Goal: Task Accomplishment & Management: Complete application form

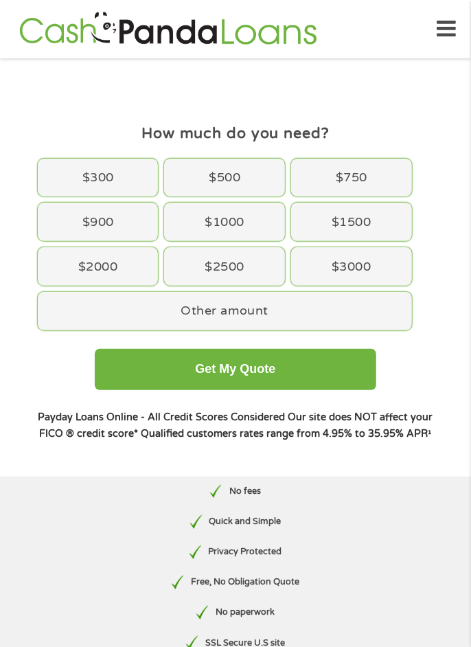
click at [226, 227] on div "$1000" at bounding box center [224, 221] width 121 height 38
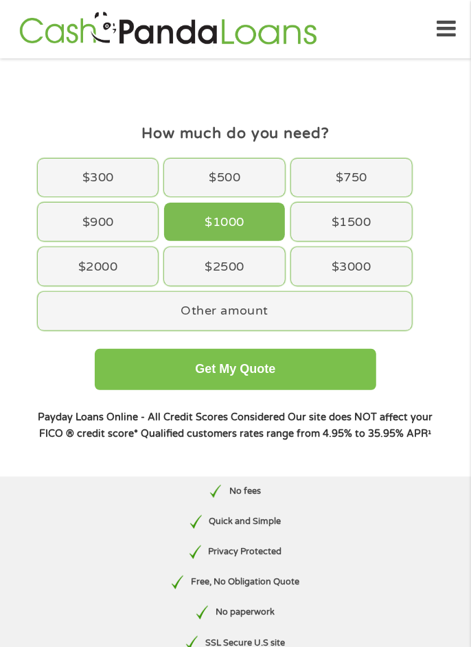
click at [332, 367] on button "Get My Quote" at bounding box center [235, 369] width 281 height 41
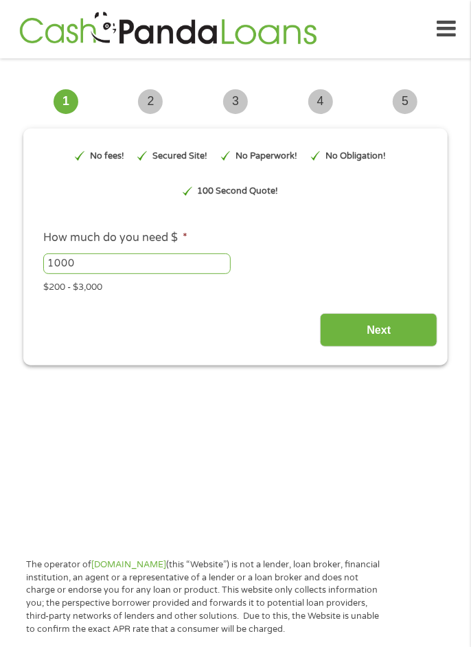
type input "Cj0KCQjwl5jHBhDHARIsAB0Yqjz_LH4_3ubRsypMXhOxVc_pzBpI2JP59Tcdpoa_1QvomJmkMEweYtE…"
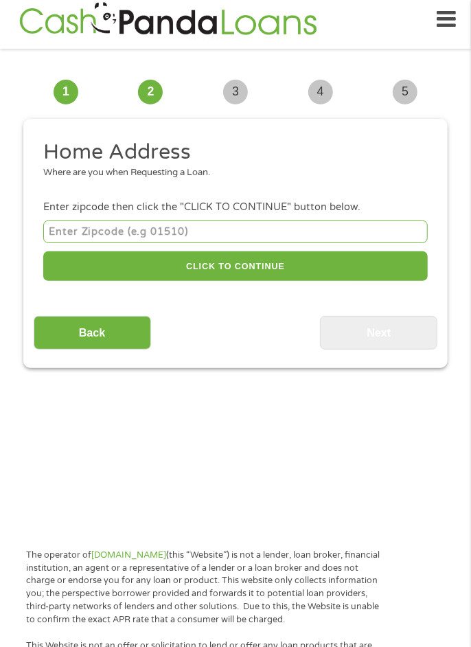
click at [237, 236] on input "number" at bounding box center [235, 231] width 384 height 23
type input "93033"
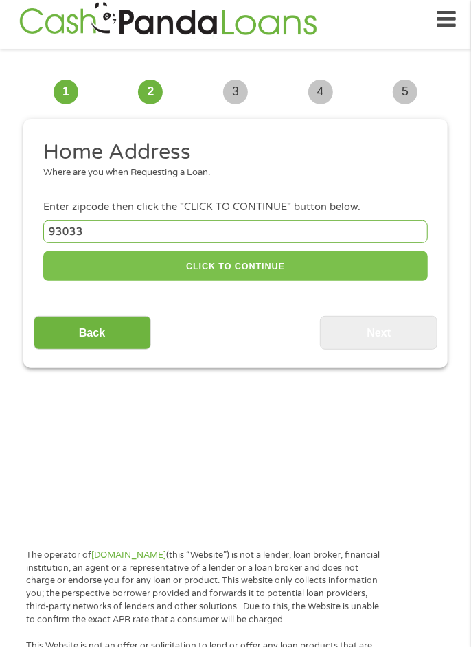
click at [275, 269] on button "CLICK TO CONTINUE" at bounding box center [235, 266] width 384 height 30
type input "93033"
type input "Oxnard"
select select "California"
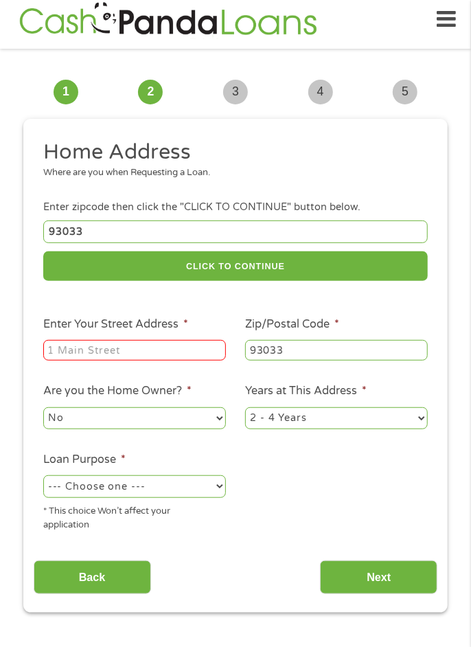
click at [163, 351] on input "Enter Your Street Address *" at bounding box center [134, 350] width 183 height 21
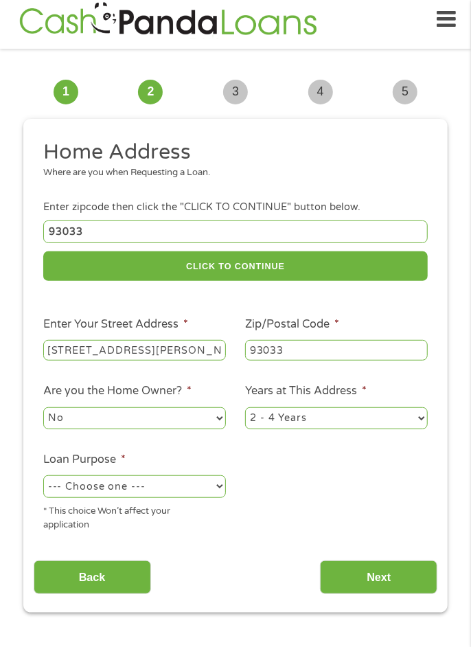
type input "4145 Bradfield dr"
click at [314, 347] on input "93033" at bounding box center [336, 350] width 183 height 21
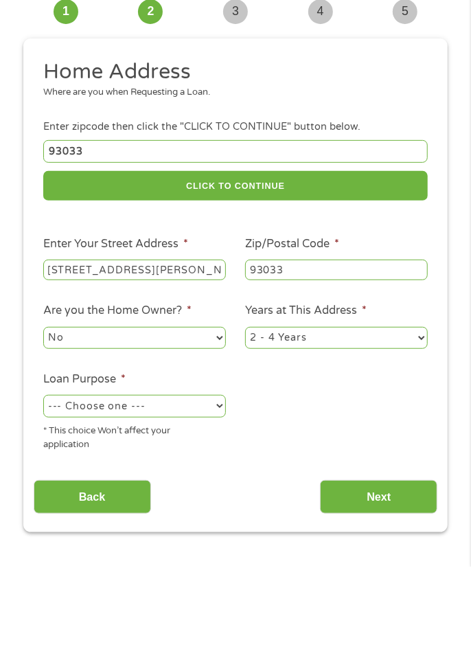
scroll to position [10, 0]
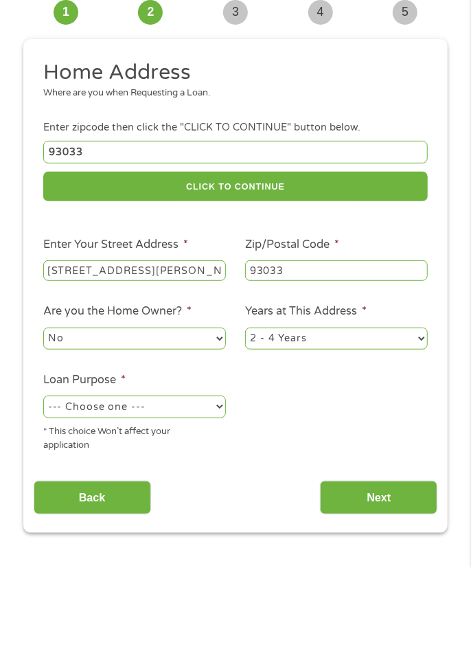
click at [217, 491] on select "--- Choose one --- Pay Bills Debt Consolidation Home Improvement Major Purchase…" at bounding box center [134, 486] width 183 height 22
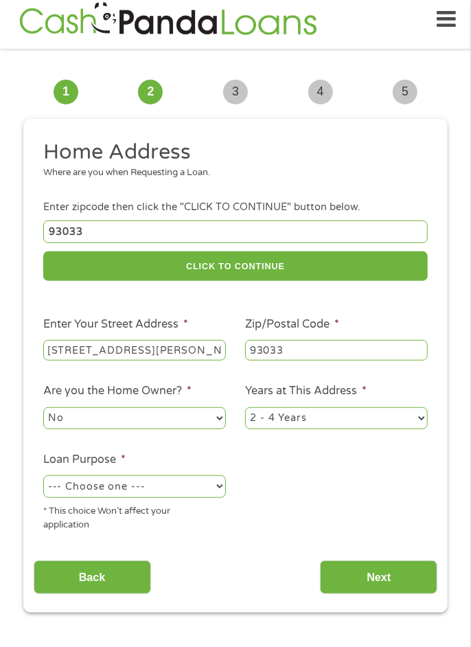
select select "medicalexpenses"
click at [399, 583] on input "Next" at bounding box center [378, 577] width 117 height 34
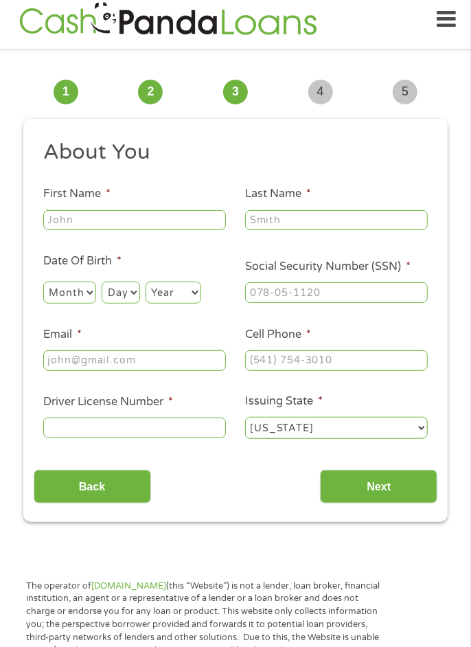
scroll to position [0, 0]
click at [165, 225] on input "First Name *" at bounding box center [134, 220] width 183 height 21
type input "Irma"
click at [339, 215] on input "Last Name *" at bounding box center [336, 220] width 183 height 21
type input "Ok and vares"
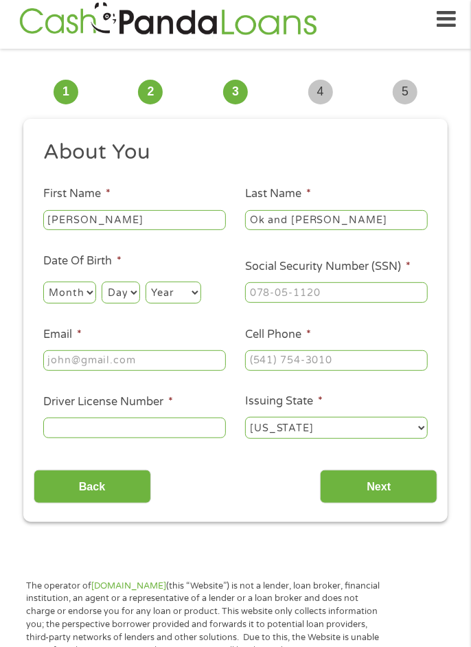
click at [76, 302] on select "Month 1 2 3 4 5 6 7 8 9 10 11 12" at bounding box center [69, 292] width 53 height 22
select select "9"
click at [130, 298] on select "Day 1 2 3 4 5 6 7 8 9 10 11 12 13 14 15 16 17 18 19 20 21 22 23 24 25 26 27 28 …" at bounding box center [121, 292] width 38 height 22
select select "10"
click at [190, 297] on select "Year 2007 2006 2005 2004 2003 2002 2001 2000 1999 1998 1997 1996 1995 1994 1993…" at bounding box center [174, 292] width 56 height 22
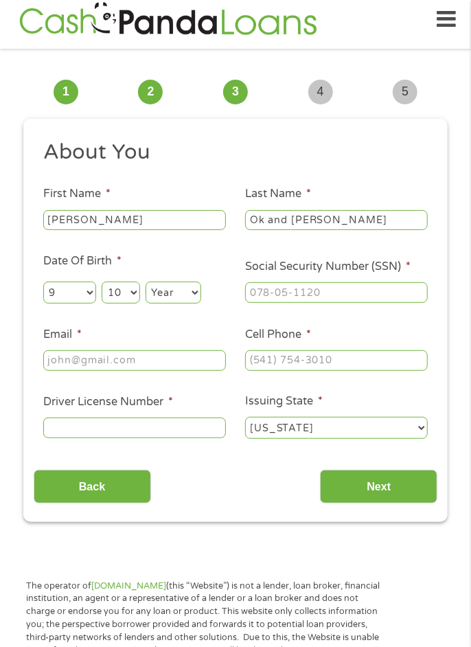
select select "1958"
click at [299, 297] on input "Social Security Number (SSN) *" at bounding box center [336, 292] width 183 height 21
type input "548-06-7976"
click at [139, 361] on input "Email *" at bounding box center [134, 360] width 183 height 21
click at [174, 358] on input "Email *" at bounding box center [134, 360] width 183 height 21
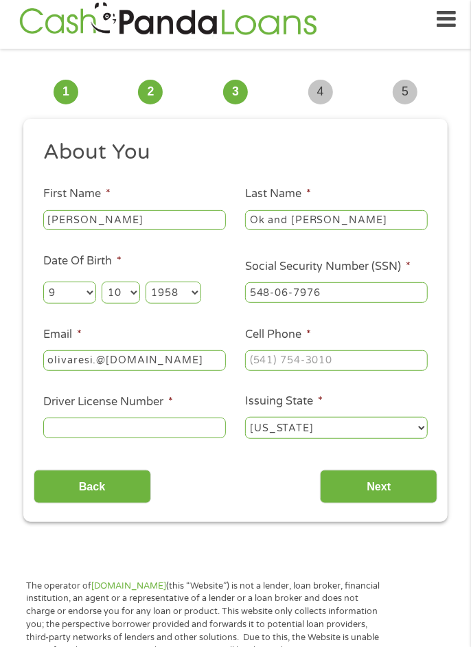
type input "olivaresi.@gmail.com"
click at [367, 363] on input "Cell Phone *" at bounding box center [336, 360] width 183 height 21
type input "(661) 428-7144"
click at [179, 430] on input "Driver License Number *" at bounding box center [134, 427] width 183 height 21
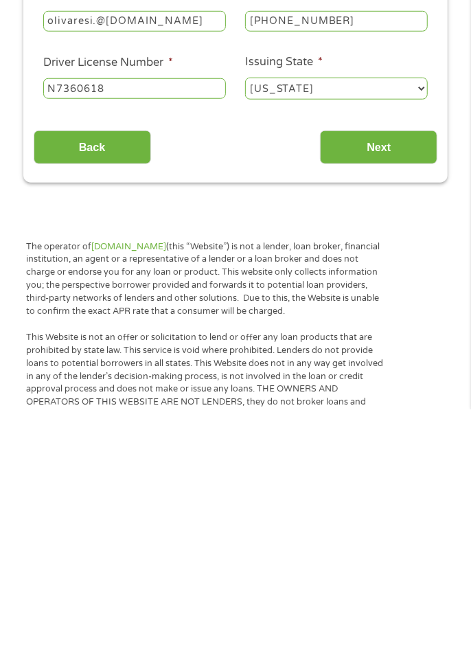
scroll to position [113, 0]
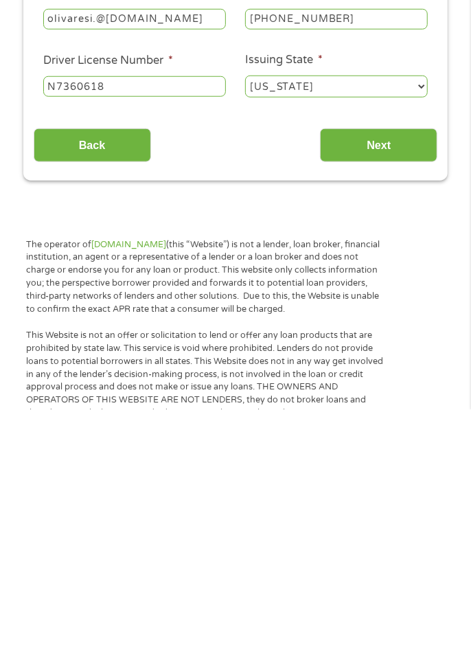
type input "N7360618"
click at [404, 385] on input "Next" at bounding box center [378, 383] width 117 height 34
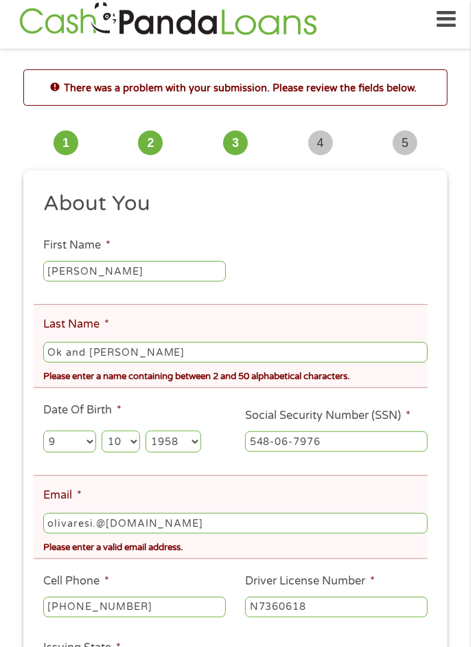
scroll to position [0, 0]
click at [143, 353] on input "Ok and vares" at bounding box center [235, 352] width 384 height 21
type input "O"
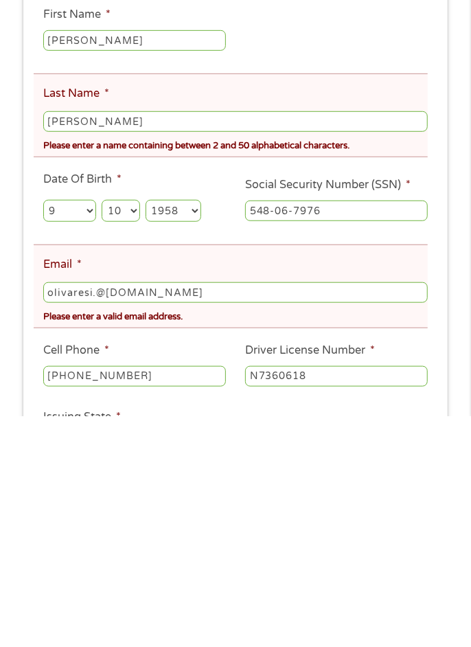
scroll to position [10, 0]
type input "Olivares"
click at [58, 528] on input "olivaresi.@gmail.com" at bounding box center [235, 523] width 384 height 21
click at [97, 527] on input "Olivaresi.@gmail.com" at bounding box center [235, 523] width 384 height 21
click at [58, 528] on input "Olivaresi.1959@gmail.com" at bounding box center [235, 523] width 384 height 21
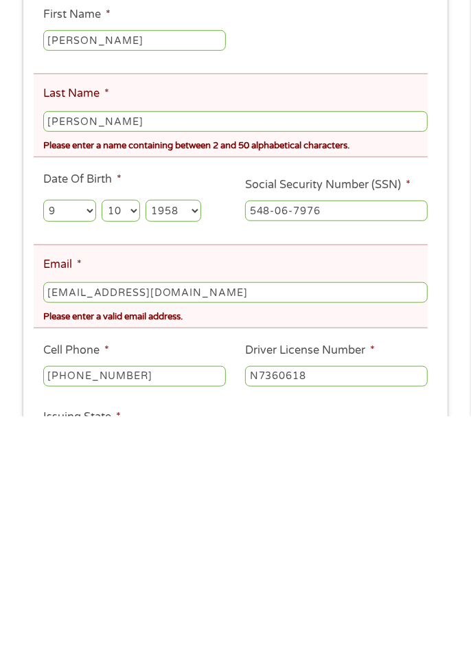
click at [124, 526] on input "olivaresi.1959@gmail.com" at bounding box center [235, 523] width 384 height 21
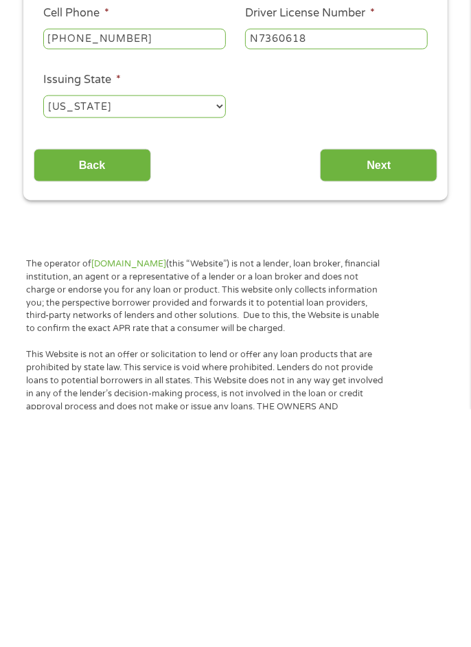
scroll to position [340, 0]
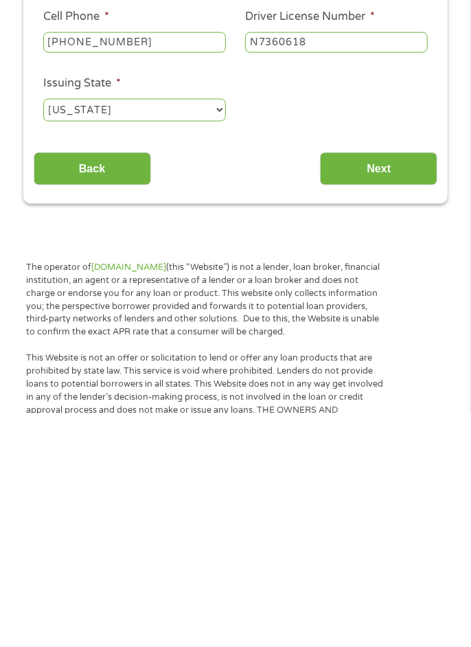
type input "olivaresi.1958@gmail.com"
click at [411, 409] on input "Next" at bounding box center [378, 403] width 117 height 34
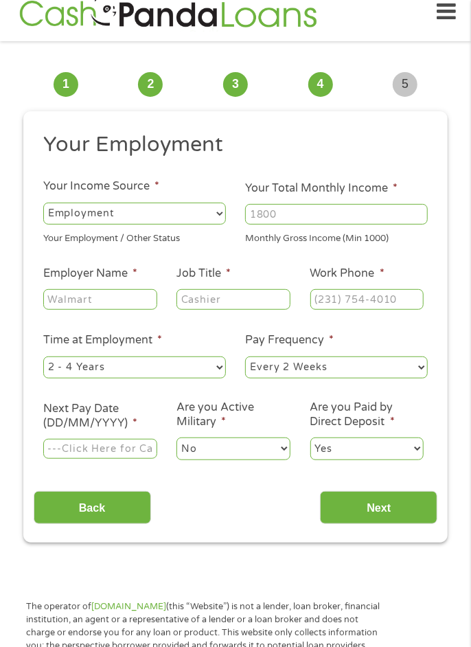
scroll to position [10, 0]
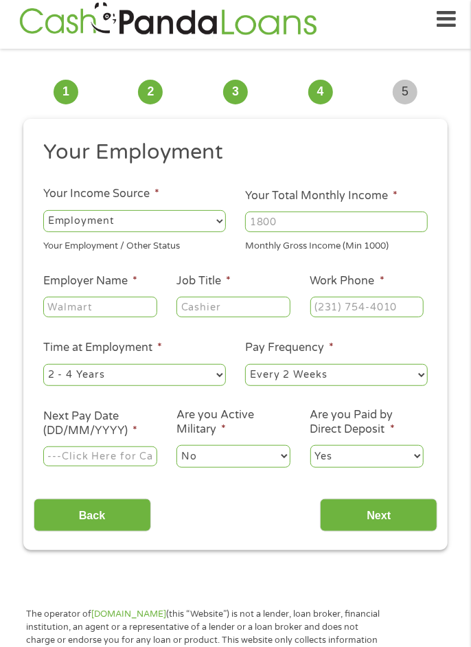
click at [219, 219] on select "--- Choose one --- Employment Self Employed Benefits" at bounding box center [134, 221] width 183 height 22
select select "benefits"
type input "Other"
type input "(661) 428-7144"
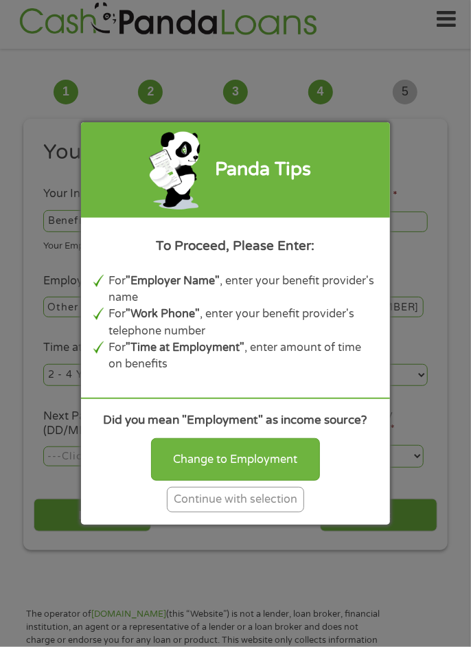
click at [259, 512] on div "Continue with selection" at bounding box center [235, 499] width 137 height 25
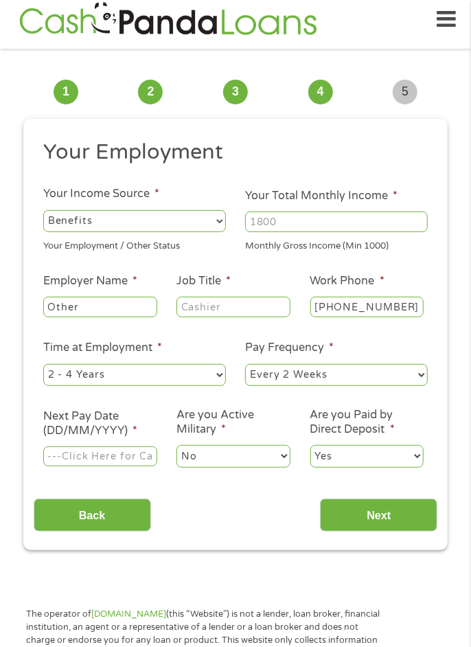
click at [151, 226] on select "--- Choose one --- Employment Self Employed Benefits" at bounding box center [134, 221] width 183 height 22
click at [339, 220] on input "Your Total Monthly Income *" at bounding box center [336, 221] width 183 height 21
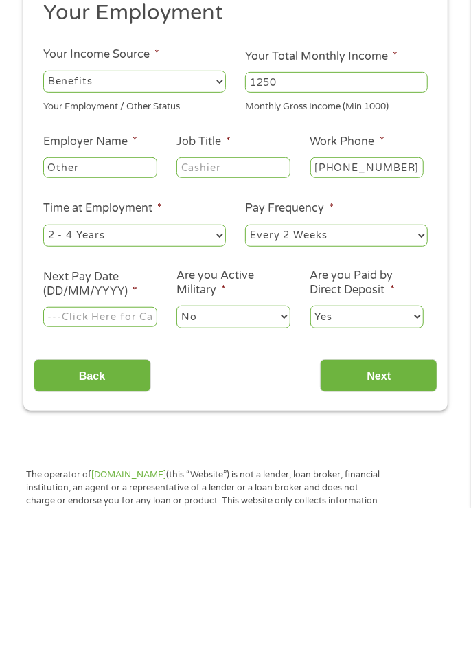
type input "1250"
click at [222, 379] on select "--- Choose one --- 1 Year or less 1 - 2 Years 2 - 4 Years Over 4 Years" at bounding box center [134, 375] width 183 height 22
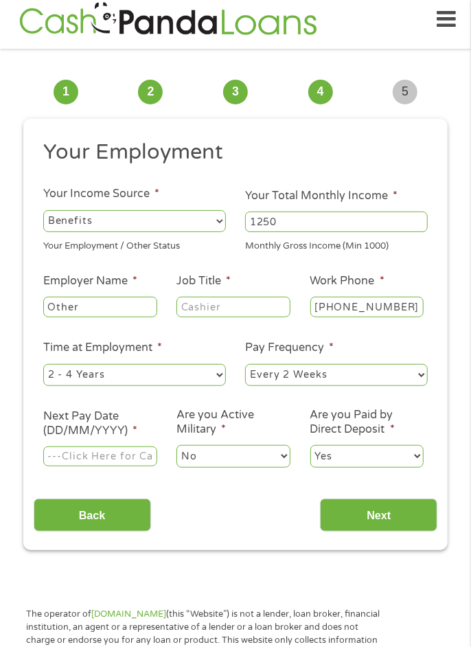
select select "60months"
click at [424, 377] on select "--- Choose one --- Every 2 Weeks Every Week Monthly Semi-Monthly" at bounding box center [336, 375] width 183 height 22
select select "monthly"
click at [407, 302] on input "(661) 428-7144" at bounding box center [367, 307] width 114 height 21
type input "(___) ___-____"
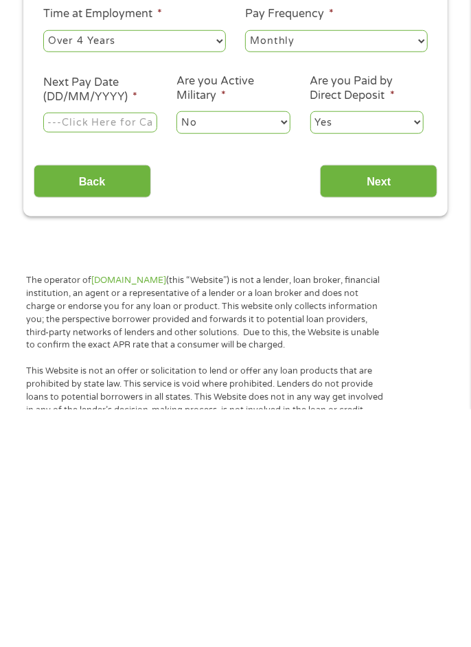
scroll to position [107, 0]
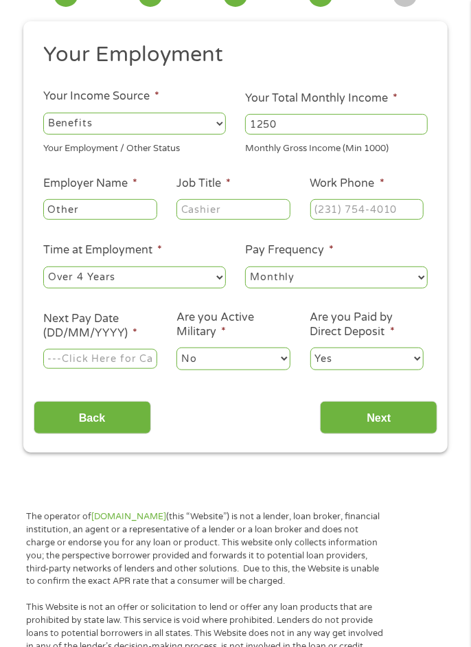
scroll to position [99, 0]
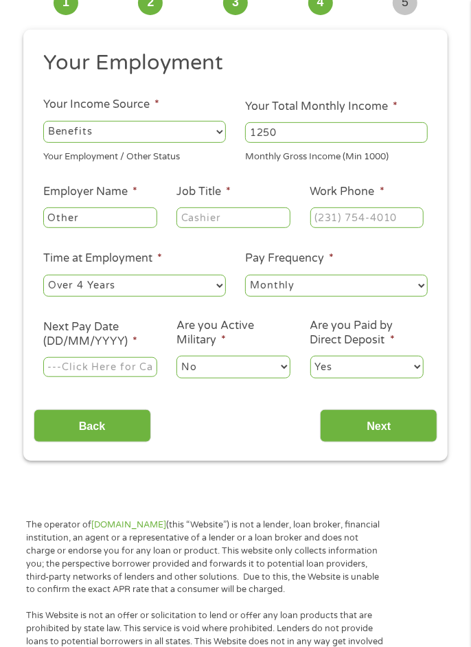
click at [114, 367] on input "Next Pay Date (DD/MM/YYYY) *" at bounding box center [100, 367] width 114 height 21
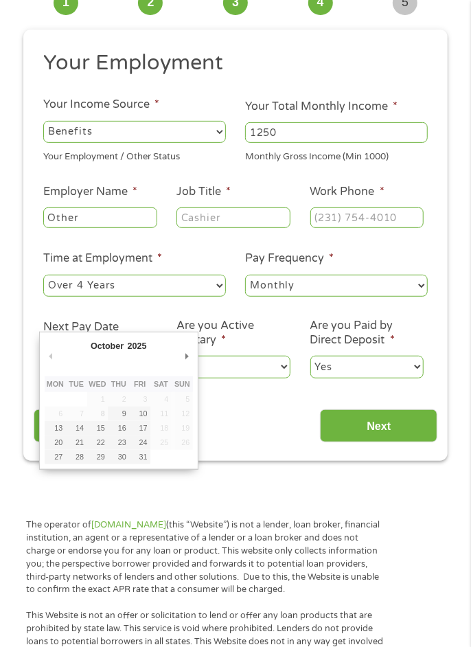
click at [115, 354] on select "January February March April May June July August September October November De…" at bounding box center [133, 348] width 89 height 16
type input "30/10/2025"
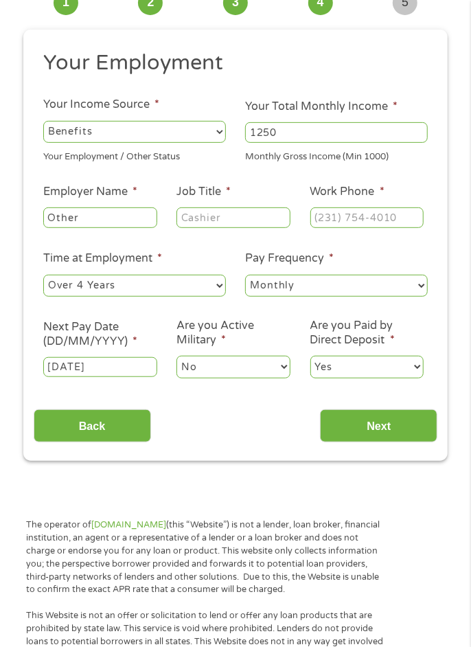
click at [386, 422] on input "Next" at bounding box center [378, 426] width 117 height 34
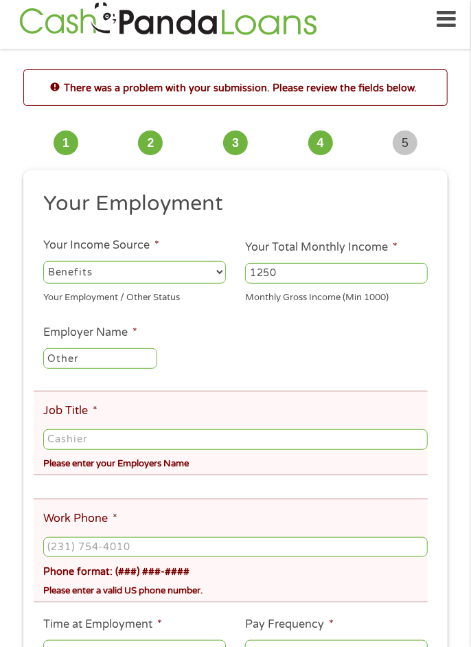
click at [220, 440] on input "Job Title *" at bounding box center [235, 439] width 384 height 21
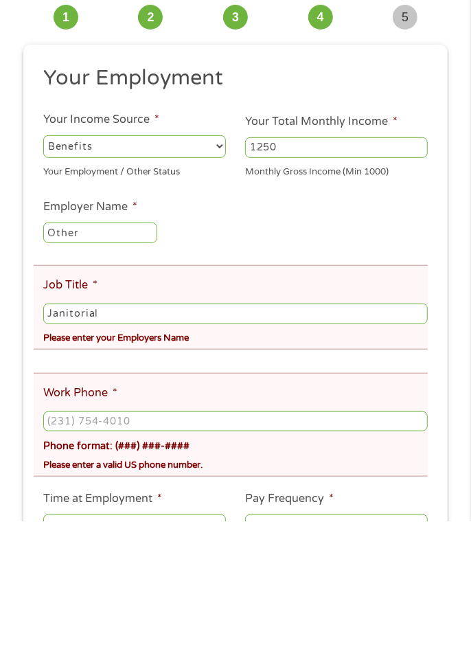
scroll to position [10, 0]
type input "Janitorial"
click at [264, 489] on ul "Your Employment Your Income Source * --- Choose one --- Employment Self Employe…" at bounding box center [236, 473] width 404 height 566
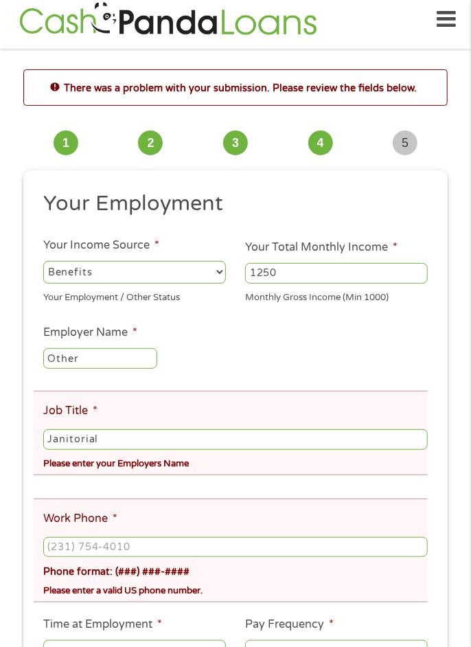
click at [125, 480] on ul "Your Employment Your Income Source * --- Choose one --- Employment Self Employe…" at bounding box center [236, 473] width 404 height 566
click at [180, 552] on input "Work Phone *" at bounding box center [235, 547] width 384 height 21
type input "(___) ___-____"
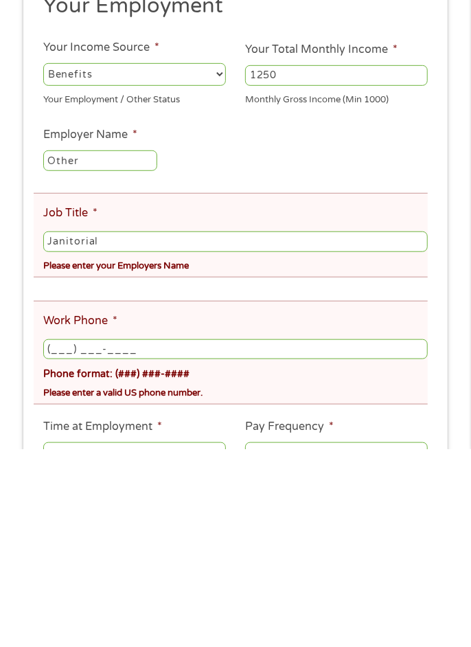
scroll to position [89, 0]
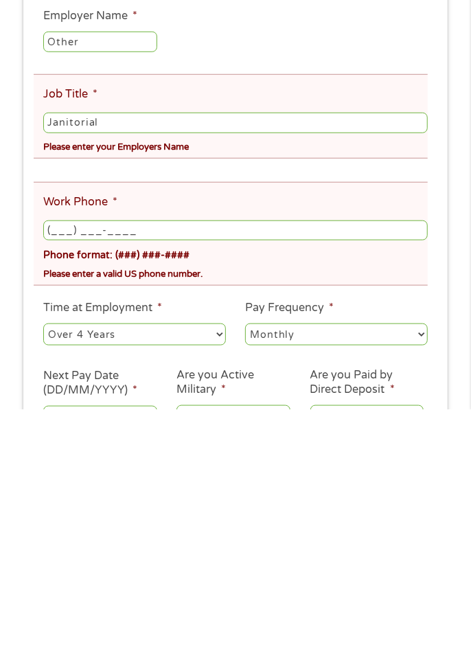
click at [91, 419] on ul "Your Employment Your Income Source * --- Choose one --- Employment Self Employe…" at bounding box center [236, 394] width 404 height 566
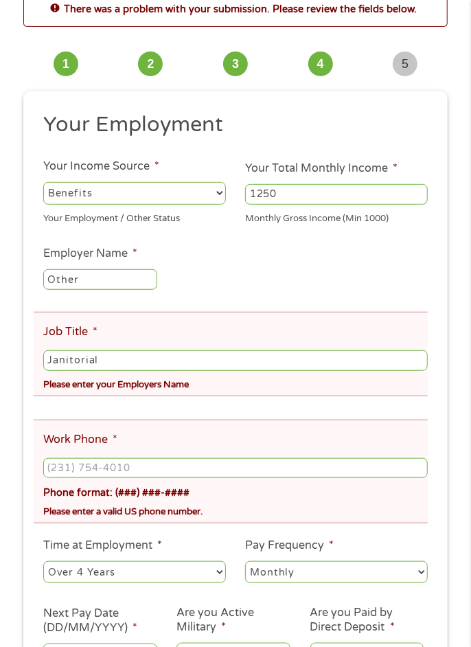
click at [161, 475] on input "Work Phone *" at bounding box center [235, 468] width 384 height 21
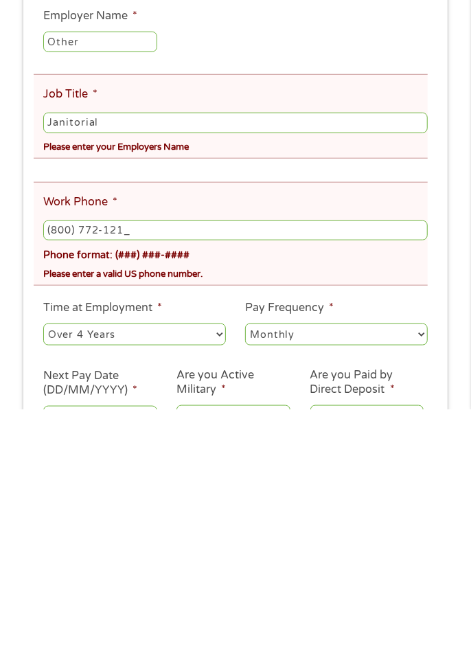
type input "(800) 772-1213"
click at [69, 419] on ul "Your Employment Your Income Source * --- Choose one --- Employment Self Employe…" at bounding box center [236, 394] width 404 height 566
click at [76, 174] on label "Your Income Source *" at bounding box center [101, 166] width 116 height 14
click at [76, 182] on select "--- Choose one --- Employment Self Employed Benefits" at bounding box center [134, 193] width 183 height 22
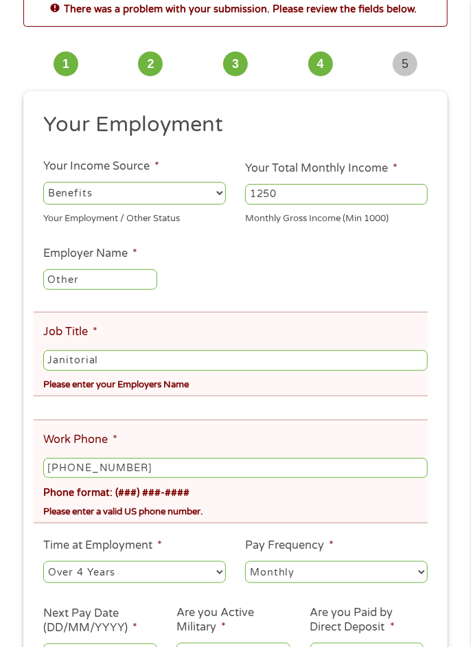
click at [92, 408] on ul "Your Employment Your Income Source * --- Choose one --- Employment Self Employe…" at bounding box center [236, 394] width 404 height 566
click at [89, 415] on ul "Your Employment Your Income Source * --- Choose one --- Employment Self Employe…" at bounding box center [236, 394] width 404 height 566
click at [93, 405] on ul "Your Employment Your Income Source * --- Choose one --- Employment Self Employe…" at bounding box center [236, 394] width 404 height 566
click at [85, 411] on ul "Your Employment Your Income Source * --- Choose one --- Employment Self Employe…" at bounding box center [236, 394] width 404 height 566
click at [83, 409] on ul "Your Employment Your Income Source * --- Choose one --- Employment Self Employe…" at bounding box center [236, 394] width 404 height 566
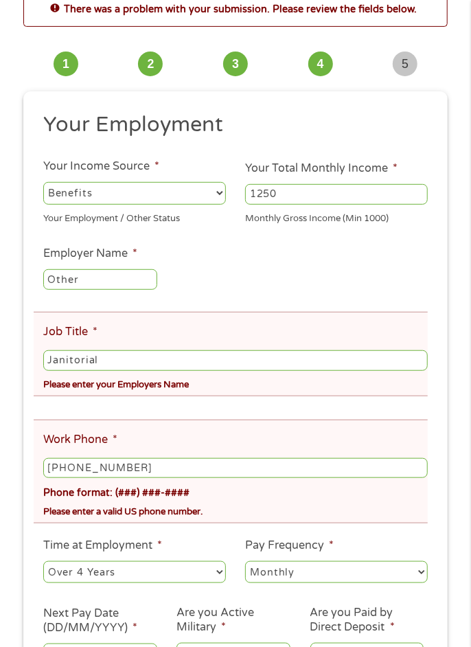
click at [85, 413] on ul "Your Employment Your Income Source * --- Choose one --- Employment Self Employe…" at bounding box center [236, 394] width 404 height 566
click at [94, 407] on ul "Your Employment Your Income Source * --- Choose one --- Employment Self Employe…" at bounding box center [236, 394] width 404 height 566
click at [100, 404] on ul "Your Employment Your Income Source * --- Choose one --- Employment Self Employe…" at bounding box center [236, 394] width 404 height 566
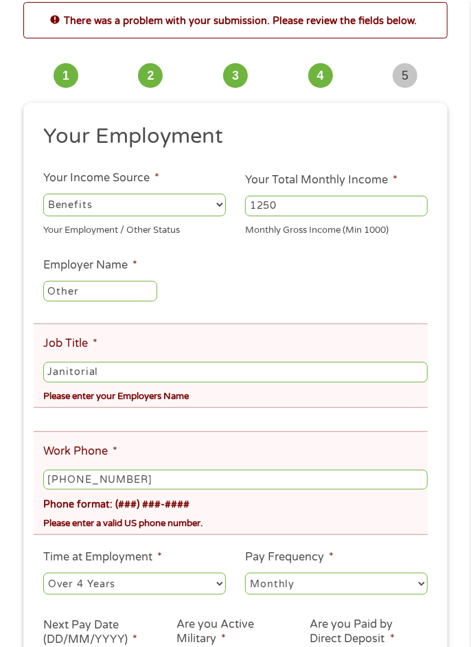
click at [202, 426] on ul "Your Employment Your Income Source * --- Choose one --- Employment Self Employe…" at bounding box center [236, 406] width 404 height 566
click at [207, 423] on ul "Your Employment Your Income Source * --- Choose one --- Employment Self Employe…" at bounding box center [236, 406] width 404 height 566
click at [216, 420] on ul "Your Employment Your Income Source * --- Choose one --- Employment Self Employe…" at bounding box center [236, 406] width 404 height 566
click at [231, 417] on ul "Your Employment Your Income Source * --- Choose one --- Employment Self Employe…" at bounding box center [236, 406] width 404 height 566
click at [239, 413] on ul "Your Employment Your Income Source * --- Choose one --- Employment Self Employe…" at bounding box center [236, 406] width 404 height 566
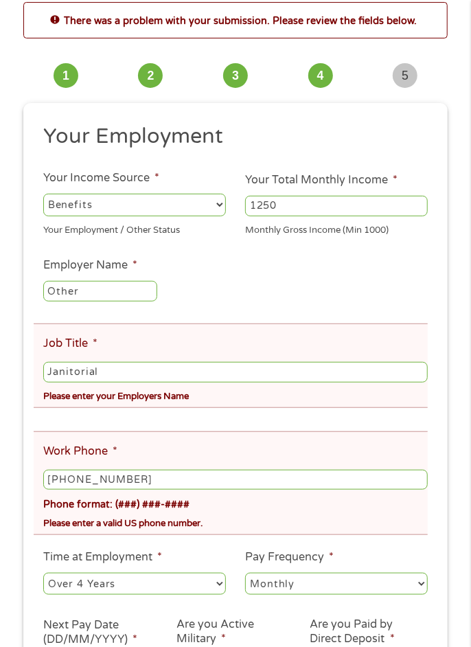
click at [393, 415] on ul "Your Employment Your Income Source * --- Choose one --- Employment Self Employe…" at bounding box center [236, 406] width 404 height 566
click at [386, 417] on ul "Your Employment Your Income Source * --- Choose one --- Employment Self Employe…" at bounding box center [236, 406] width 404 height 566
click at [398, 418] on ul "Your Employment Your Income Source * --- Choose one --- Employment Self Employe…" at bounding box center [236, 406] width 404 height 566
click at [411, 419] on ul "Your Employment Your Income Source * --- Choose one --- Employment Self Employe…" at bounding box center [236, 406] width 404 height 566
click at [410, 418] on ul "Your Employment Your Income Source * --- Choose one --- Employment Self Employe…" at bounding box center [236, 406] width 404 height 566
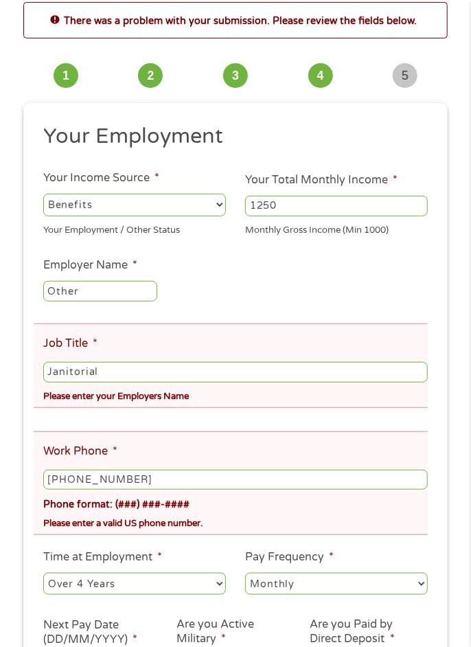
click at [384, 426] on ul "Your Employment Your Income Source * --- Choose one --- Employment Self Employe…" at bounding box center [236, 406] width 404 height 566
click at [228, 376] on input "Janitorial" at bounding box center [235, 372] width 384 height 21
type input "J"
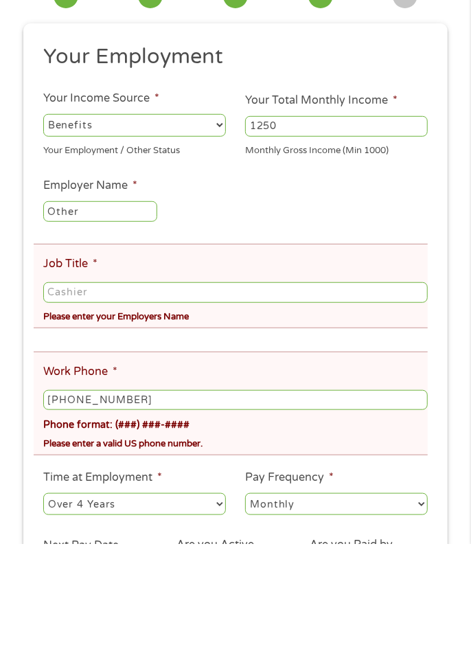
click at [186, 473] on li "Work Phone * (800) 772-1213 Phone format: (###) ###-#### Please enter a valid U…" at bounding box center [231, 506] width 394 height 104
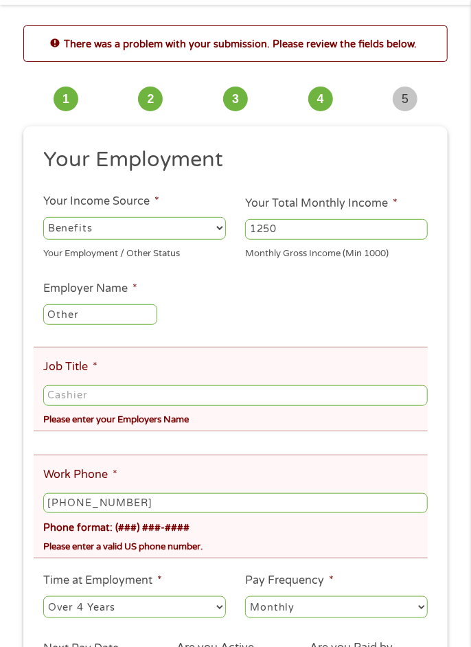
click at [190, 356] on li "Job Title * Please enter your Employers Name" at bounding box center [231, 389] width 394 height 84
click at [190, 375] on li "Job Title * Please enter your Employers Name" at bounding box center [231, 389] width 394 height 84
click at [80, 435] on ul "Your Employment Your Income Source * --- Choose one --- Employment Self Employe…" at bounding box center [236, 429] width 404 height 566
click at [78, 423] on div "Please enter your Employers Name" at bounding box center [235, 417] width 384 height 19
click at [81, 416] on div "Please enter your Employers Name" at bounding box center [235, 417] width 384 height 19
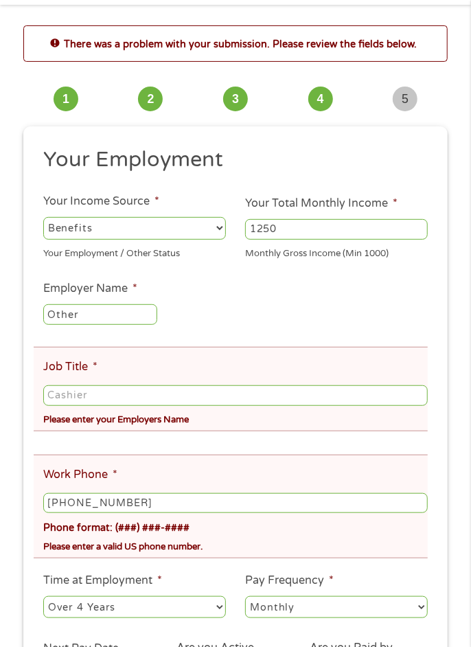
click at [76, 430] on li "Job Title * Please enter your Employers Name" at bounding box center [231, 389] width 394 height 84
click at [84, 420] on div "Please enter your Employers Name" at bounding box center [235, 417] width 384 height 19
click at [195, 418] on div "Please enter your Employers Name" at bounding box center [235, 417] width 384 height 19
click at [196, 430] on li "Job Title * Please enter your Employers Name" at bounding box center [231, 389] width 394 height 84
click at [202, 426] on div "Please enter your Employers Name" at bounding box center [235, 417] width 384 height 19
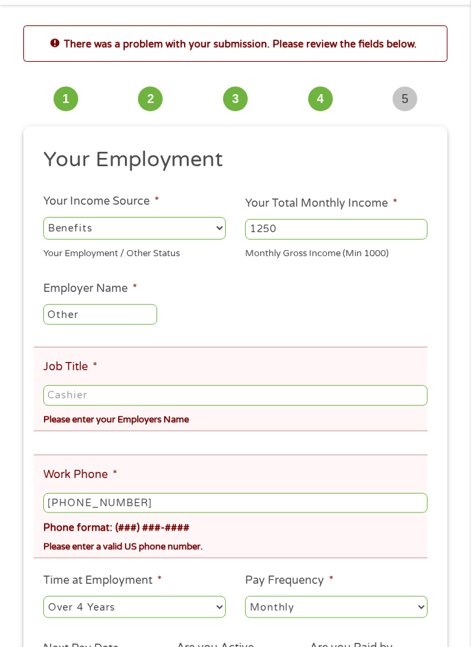
click at [198, 448] on ul "Your Employment Your Income Source * --- Choose one --- Employment Self Employe…" at bounding box center [236, 429] width 404 height 566
click at [198, 446] on ul "Your Employment Your Income Source * --- Choose one --- Employment Self Employe…" at bounding box center [236, 429] width 404 height 566
click at [210, 443] on ul "Your Employment Your Income Source * --- Choose one --- Employment Self Employe…" at bounding box center [236, 429] width 404 height 566
click at [238, 454] on ul "Your Employment Your Income Source * --- Choose one --- Employment Self Employe…" at bounding box center [236, 429] width 404 height 566
click at [269, 449] on ul "Your Employment Your Income Source * --- Choose one --- Employment Self Employe…" at bounding box center [236, 429] width 404 height 566
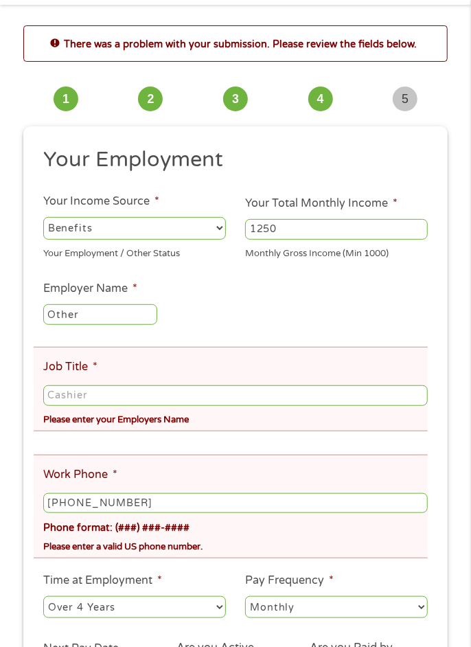
click at [272, 447] on ul "Your Employment Your Income Source * --- Choose one --- Employment Self Employe…" at bounding box center [236, 429] width 404 height 566
click at [286, 437] on ul "Your Employment Your Income Source * --- Choose one --- Employment Self Employe…" at bounding box center [236, 429] width 404 height 566
click at [351, 399] on input "Job Title *" at bounding box center [235, 395] width 384 height 21
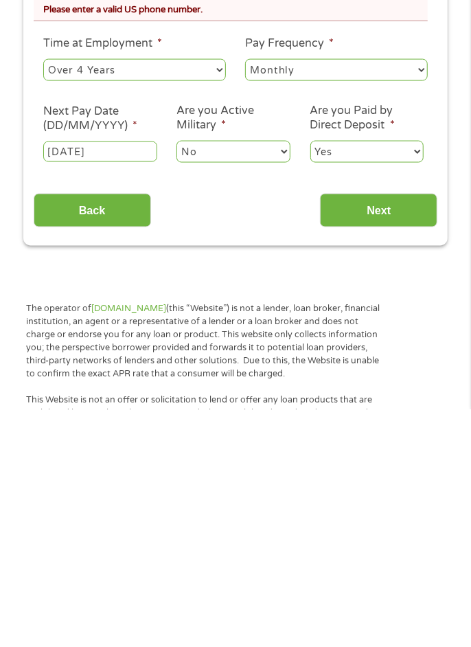
type input "Janitorial"
click at [375, 456] on input "Next" at bounding box center [378, 448] width 117 height 34
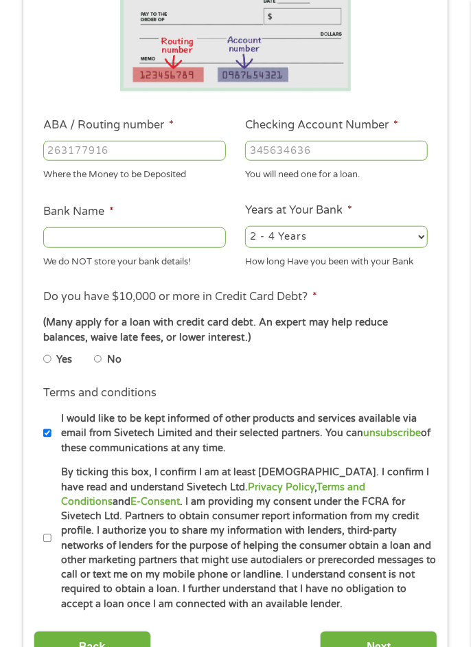
scroll to position [10, 0]
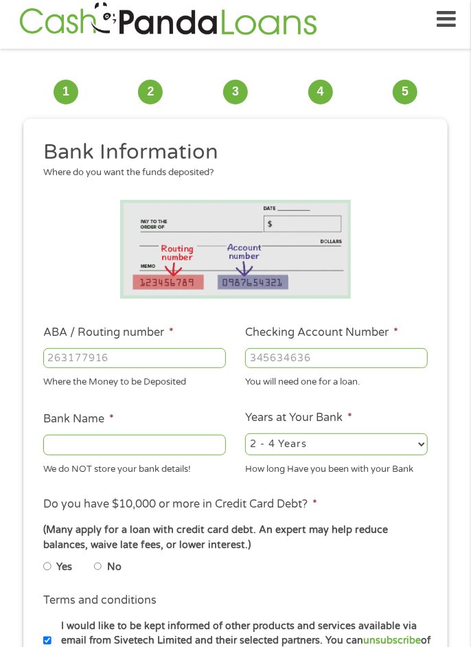
click at [105, 361] on input "ABA / Routing number *" at bounding box center [134, 358] width 183 height 21
type input "041215980"
type input "Sutton Bank"
type input "041215980"
click at [334, 357] on input "Checking Account Number *" at bounding box center [336, 358] width 183 height 21
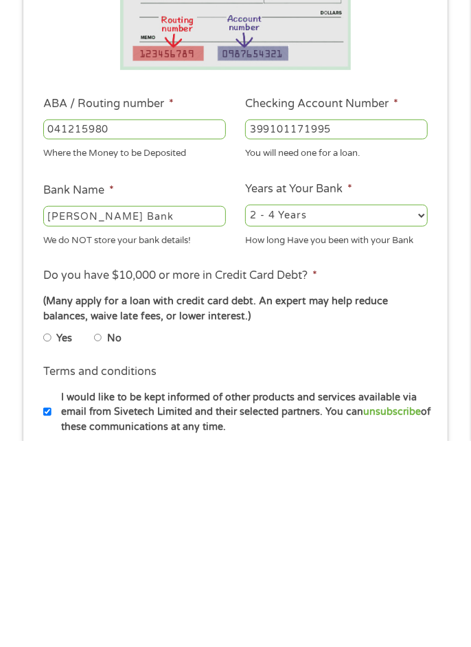
scroll to position [33, 0]
type input "399101171995"
click at [404, 423] on select "2 - 4 Years 6 - 12 Months 1 - 2 Years Over 4 Years" at bounding box center [336, 421] width 183 height 22
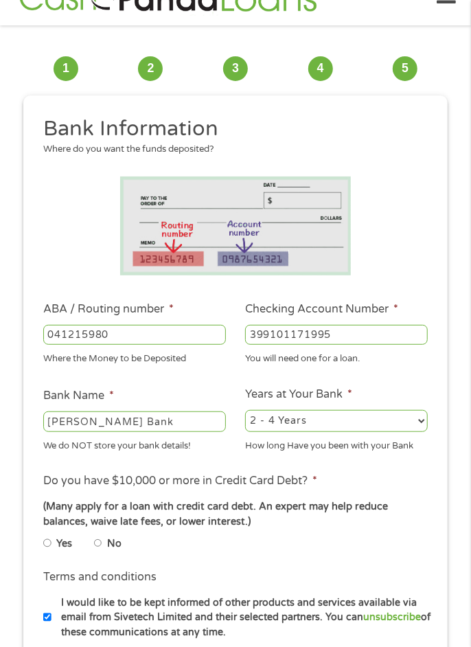
select select "60months"
click at [194, 432] on input "Sutton Bank" at bounding box center [134, 421] width 183 height 21
type input "S"
type input "Charlie'"
click at [393, 338] on input "399101171995" at bounding box center [336, 335] width 183 height 21
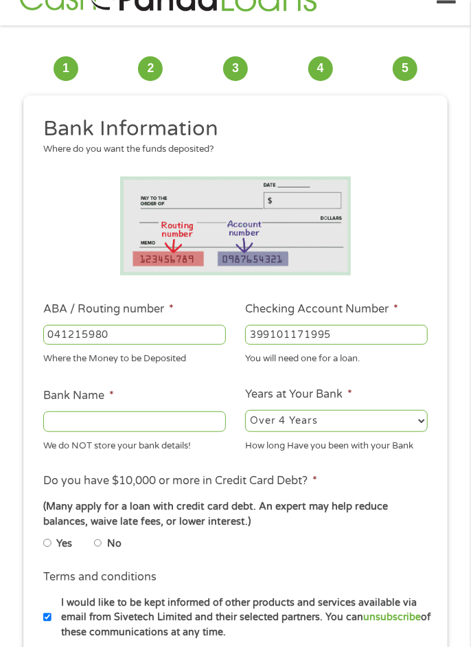
click at [76, 432] on input "Bank Name *" at bounding box center [134, 421] width 183 height 21
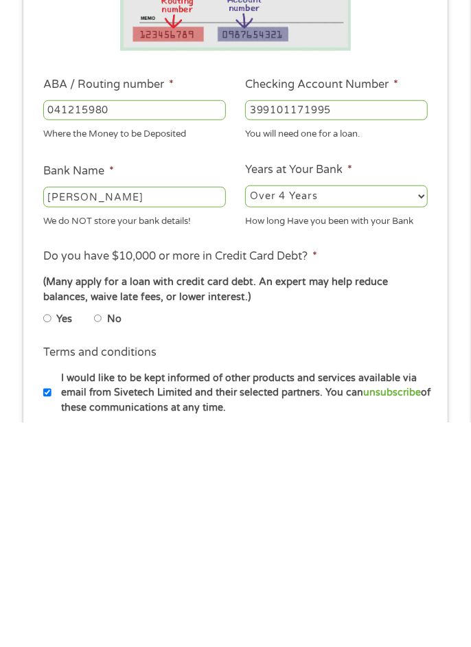
click at [194, 432] on input "Sutton" at bounding box center [134, 421] width 183 height 21
type input "S"
type input "Charlies"
click at [102, 551] on input "No" at bounding box center [98, 543] width 8 height 16
radio input "true"
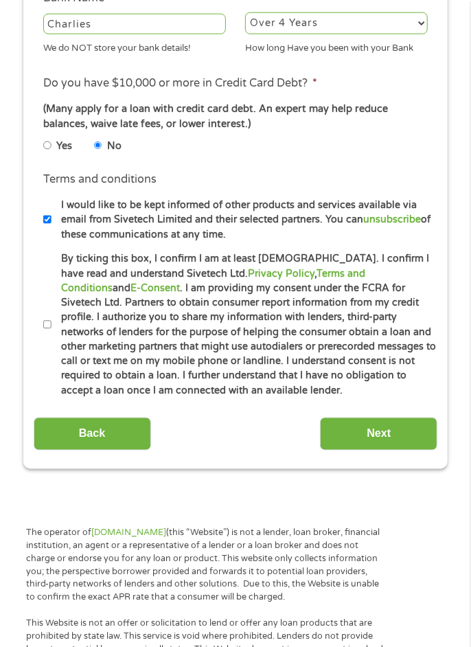
scroll to position [432, 0]
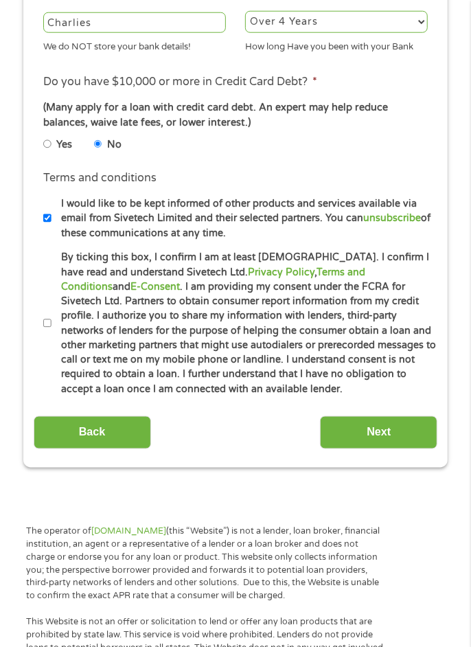
click at [51, 332] on input "By ticking this box, I confirm I am at least 18 years old. I confirm I have rea…" at bounding box center [47, 323] width 8 height 16
checkbox input "true"
click at [386, 443] on input "Next" at bounding box center [378, 433] width 117 height 34
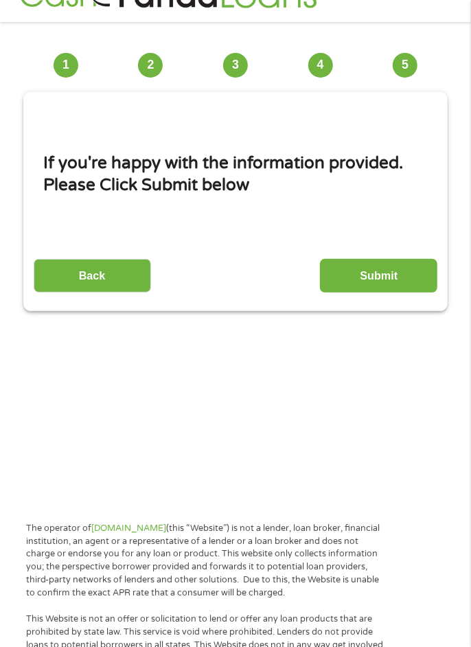
scroll to position [10, 0]
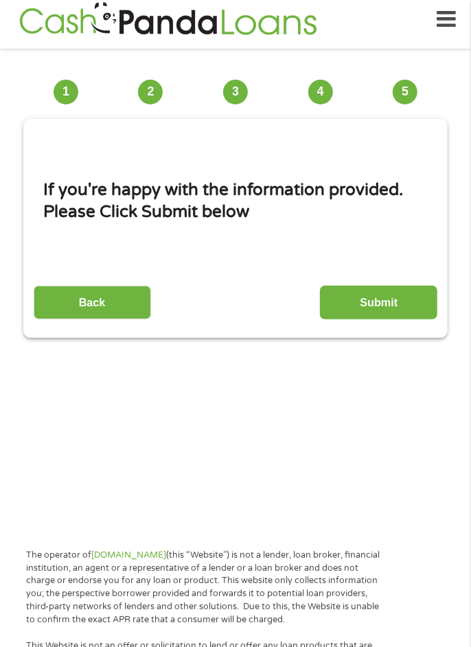
click at [420, 299] on input "Submit" at bounding box center [378, 303] width 117 height 34
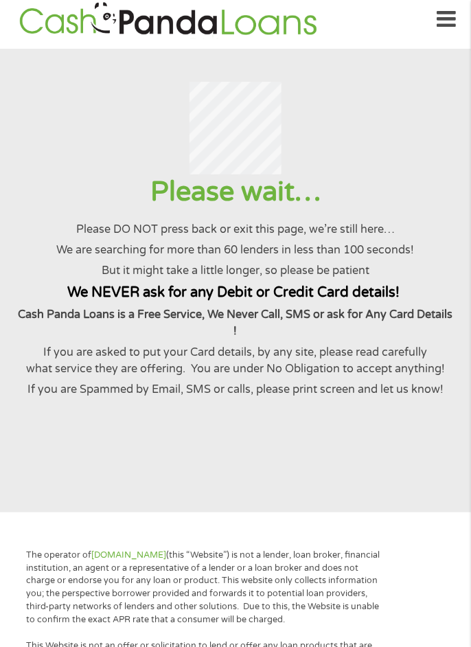
scroll to position [0, 0]
